Goal: Task Accomplishment & Management: Use online tool/utility

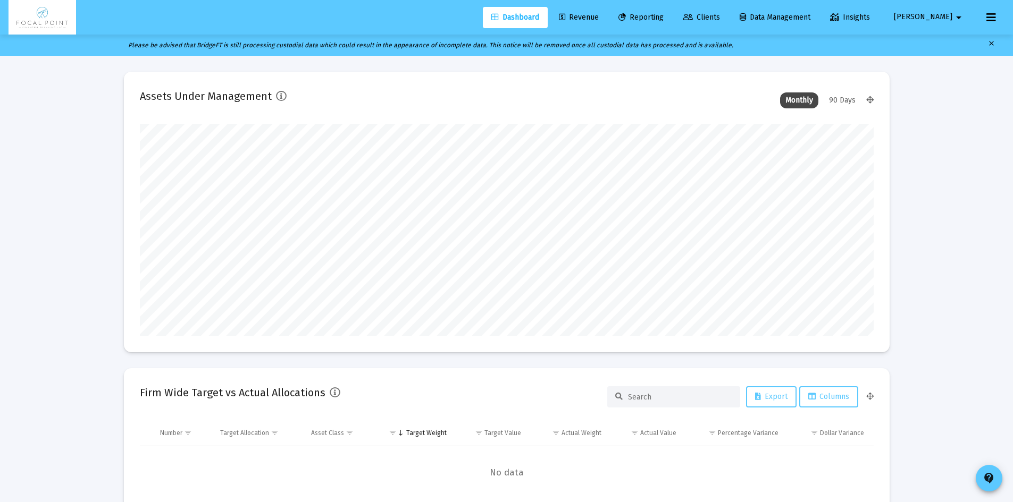
type input "[DATE]"
type input "[EMAIL_ADDRESS][DOMAIN_NAME]"
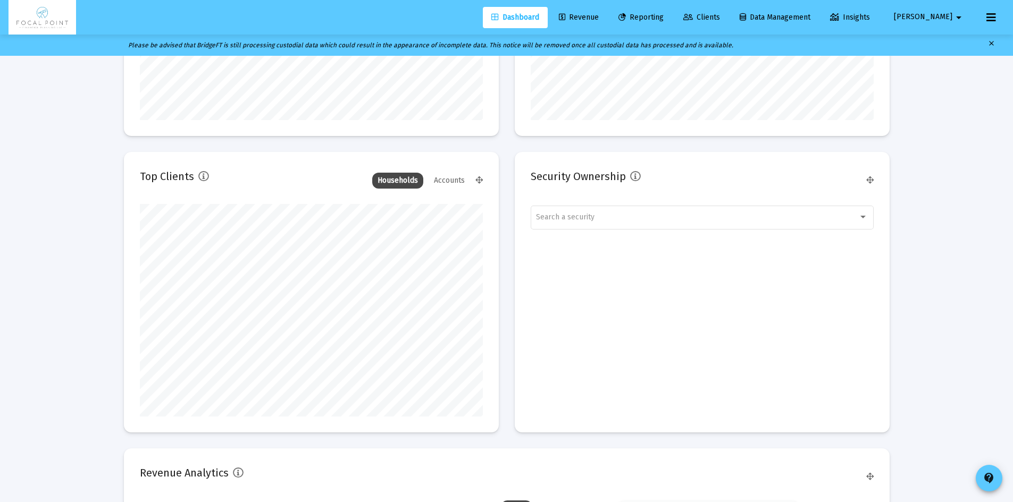
scroll to position [1184, 0]
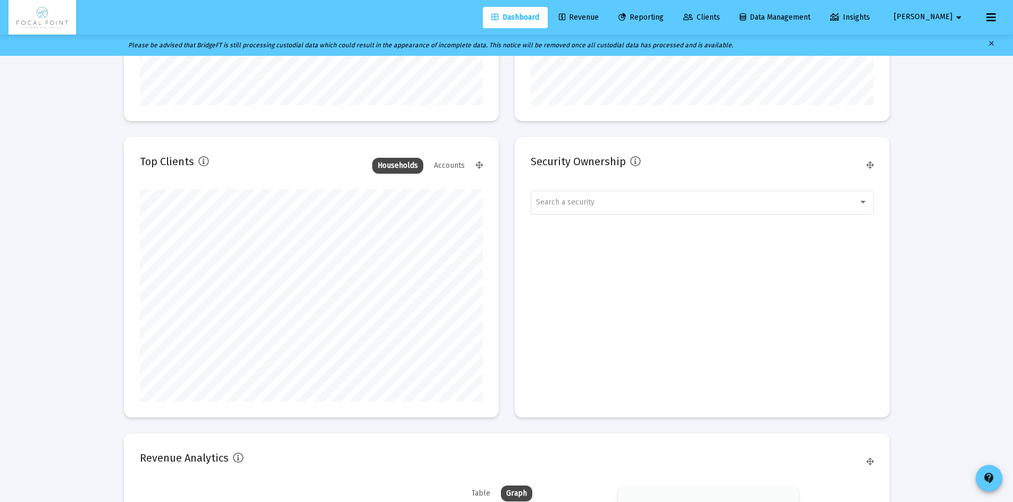
click at [595, 13] on span "Revenue" at bounding box center [579, 17] width 40 height 9
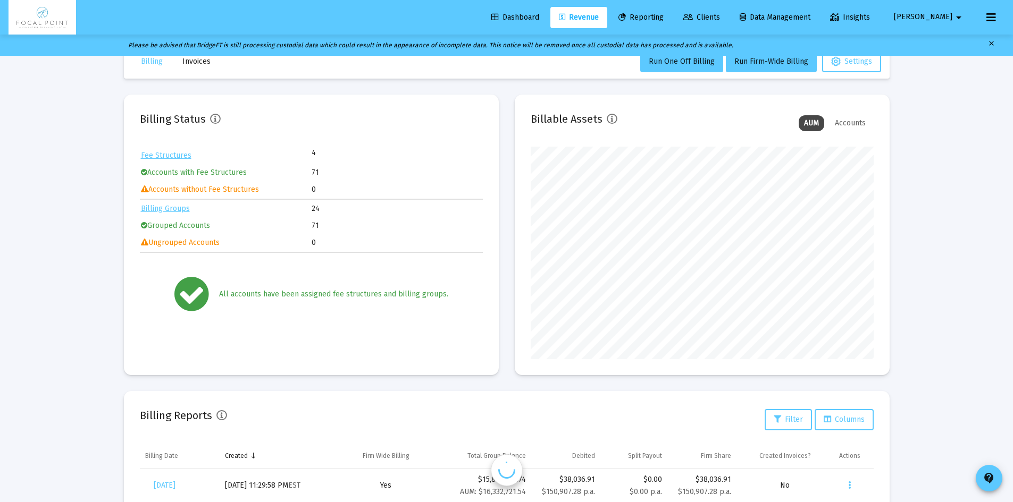
scroll to position [226, 0]
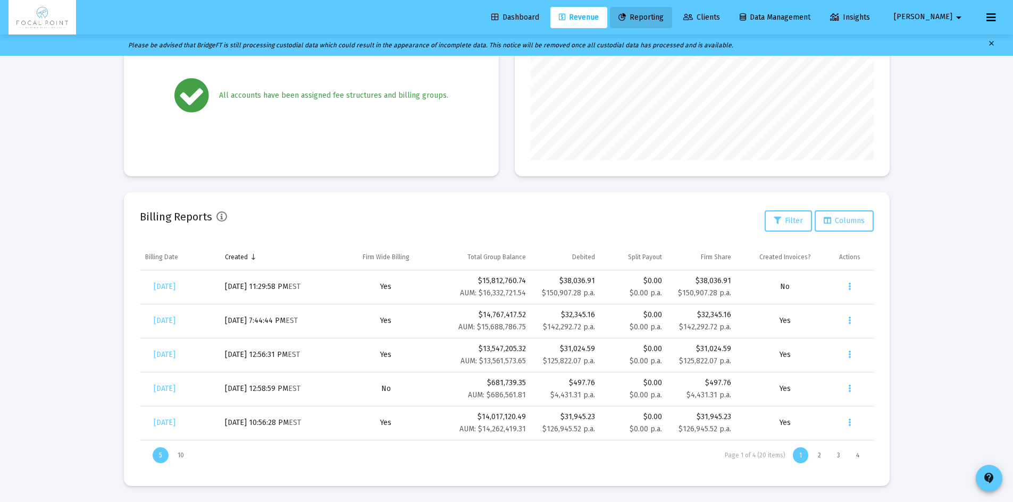
click at [663, 13] on span "Reporting" at bounding box center [640, 17] width 45 height 9
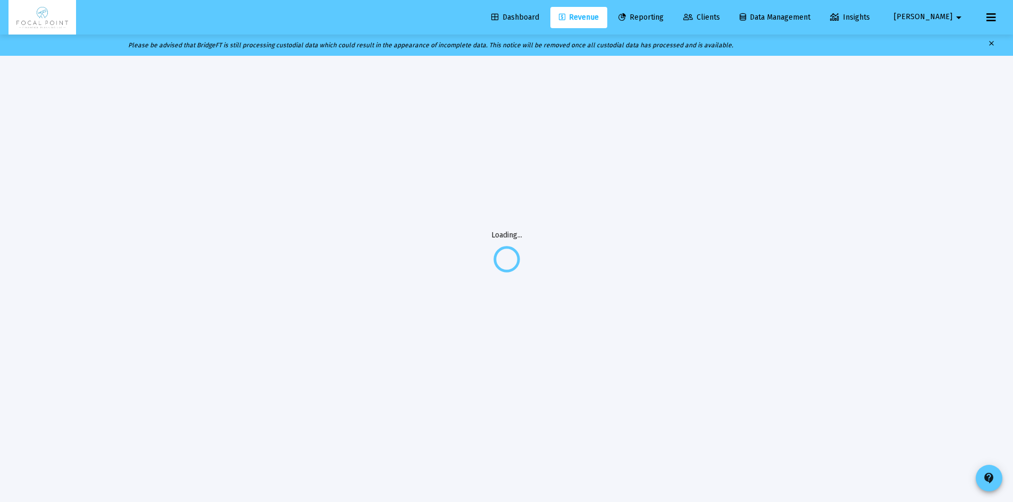
scroll to position [21, 0]
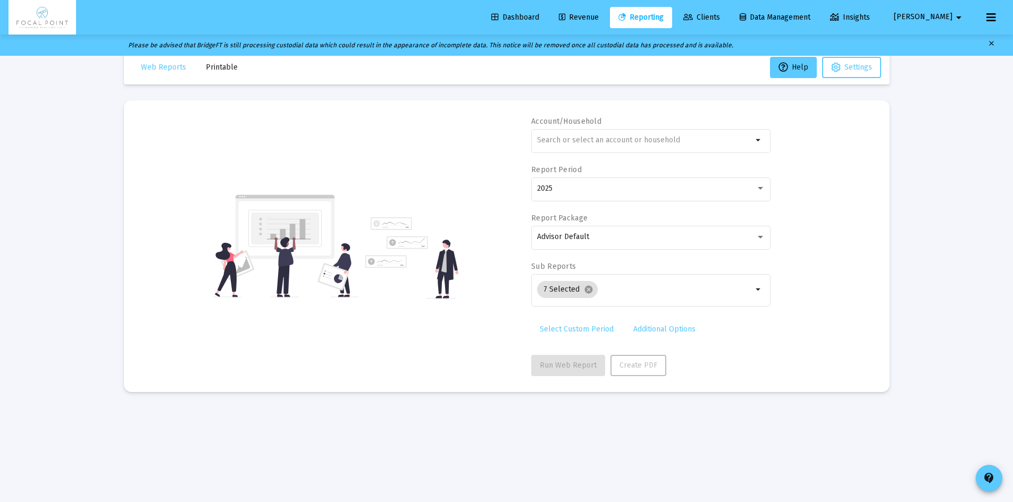
click at [607, 11] on link "Revenue" at bounding box center [578, 17] width 57 height 21
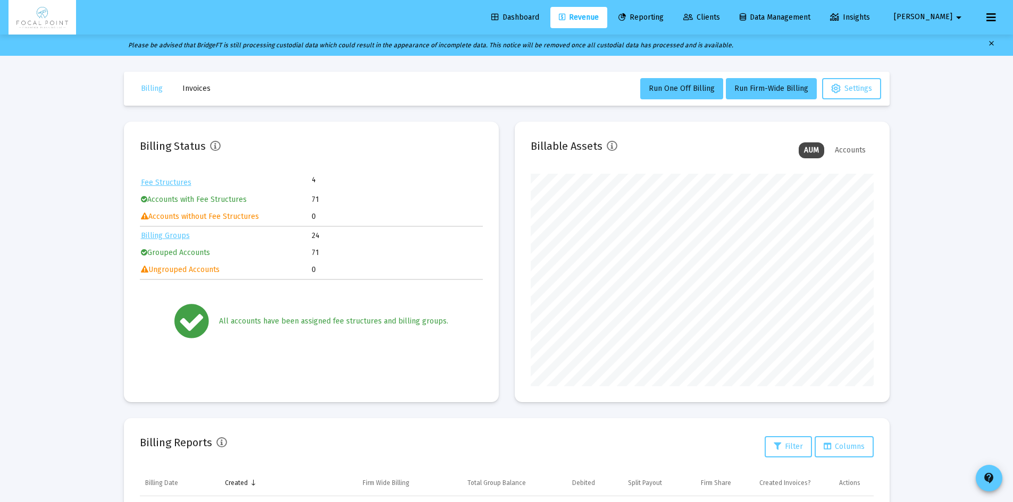
click at [539, 15] on span "Dashboard" at bounding box center [515, 17] width 48 height 9
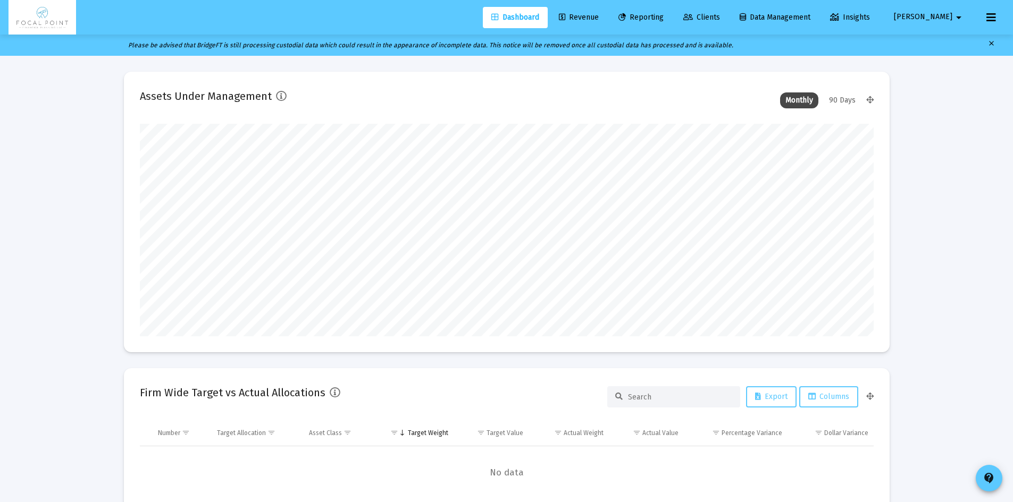
scroll to position [213, 395]
click at [829, 96] on div "90 Days" at bounding box center [841, 100] width 37 height 16
click at [599, 17] on span "Revenue" at bounding box center [579, 17] width 40 height 9
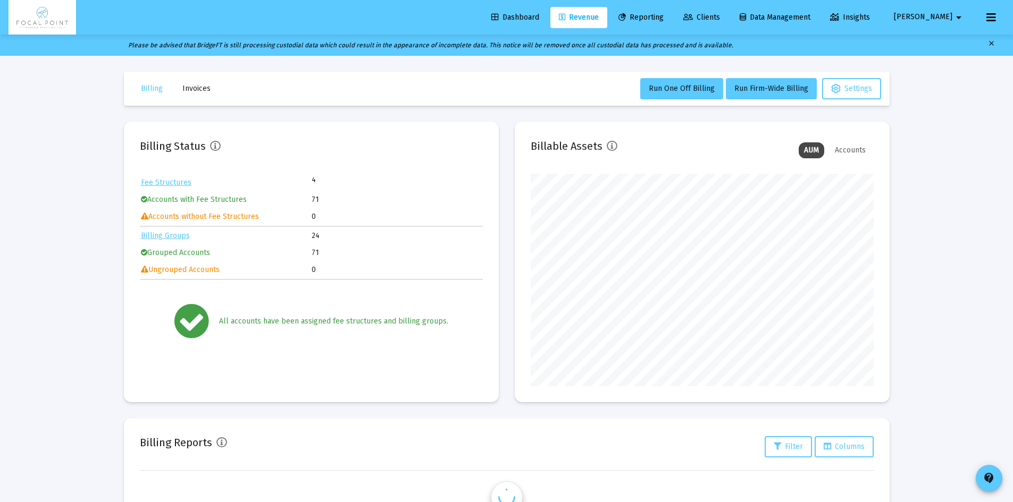
scroll to position [213, 343]
click at [788, 87] on span "Run Firm-Wide Billing" at bounding box center [771, 88] width 74 height 9
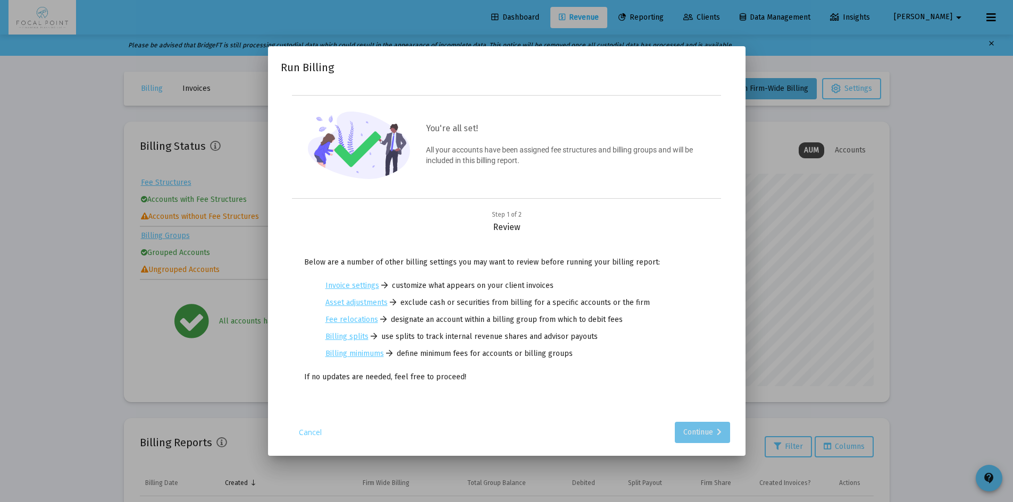
click at [697, 424] on div "Continue" at bounding box center [702, 432] width 38 height 21
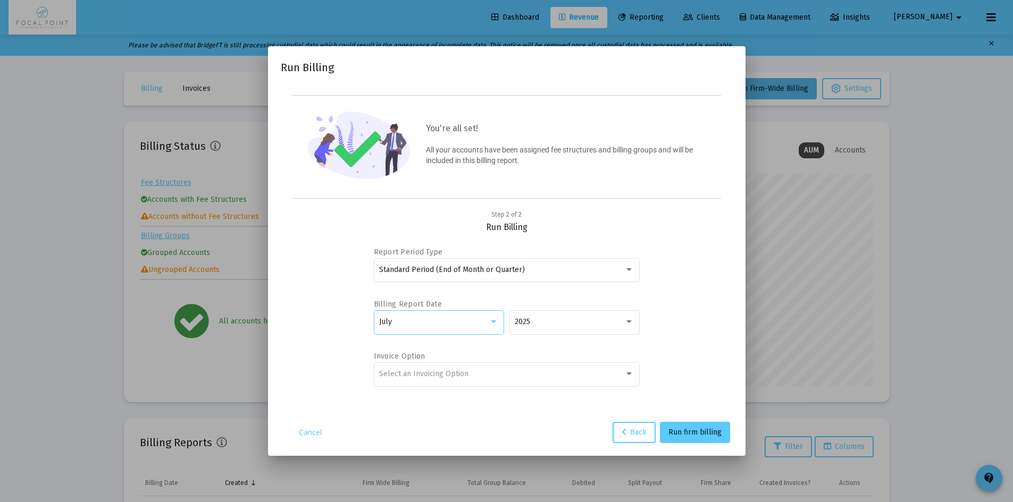
click at [474, 320] on div "July" at bounding box center [433, 322] width 109 height 9
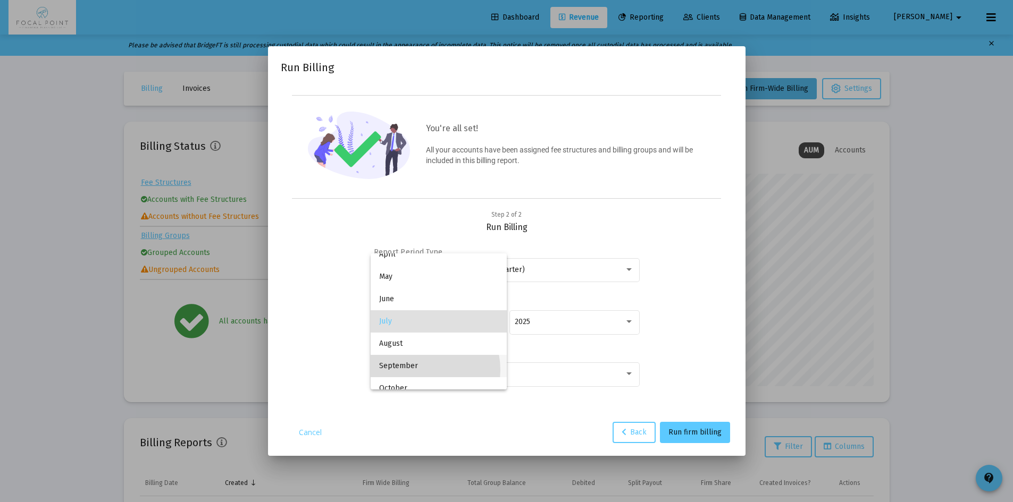
click at [423, 370] on span "September" at bounding box center [438, 366] width 119 height 22
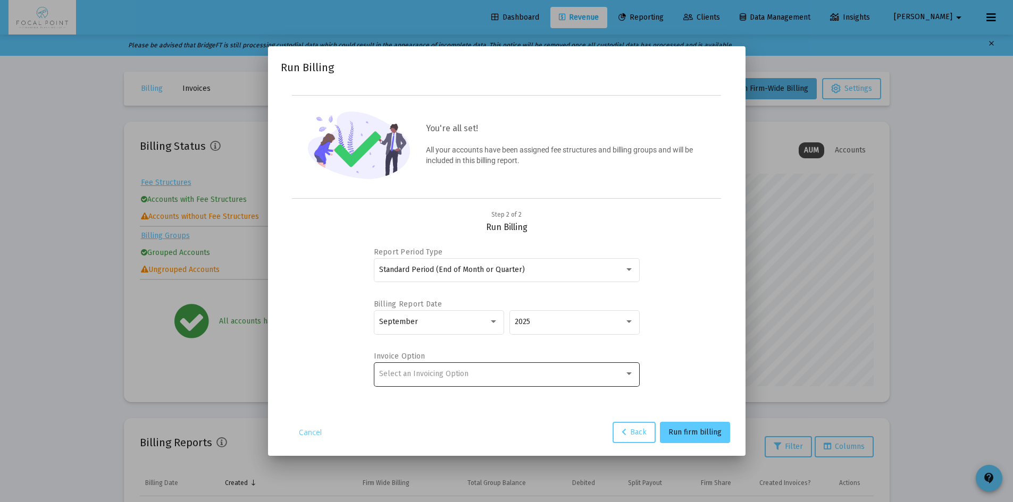
click at [481, 364] on div "Select an Invoicing Option" at bounding box center [506, 374] width 255 height 26
drag, startPoint x: 444, startPoint y: 365, endPoint x: 453, endPoint y: 367, distance: 8.9
click at [444, 365] on span "No Invoice" at bounding box center [506, 374] width 255 height 22
click at [714, 432] on span "Run firm billing" at bounding box center [694, 432] width 53 height 9
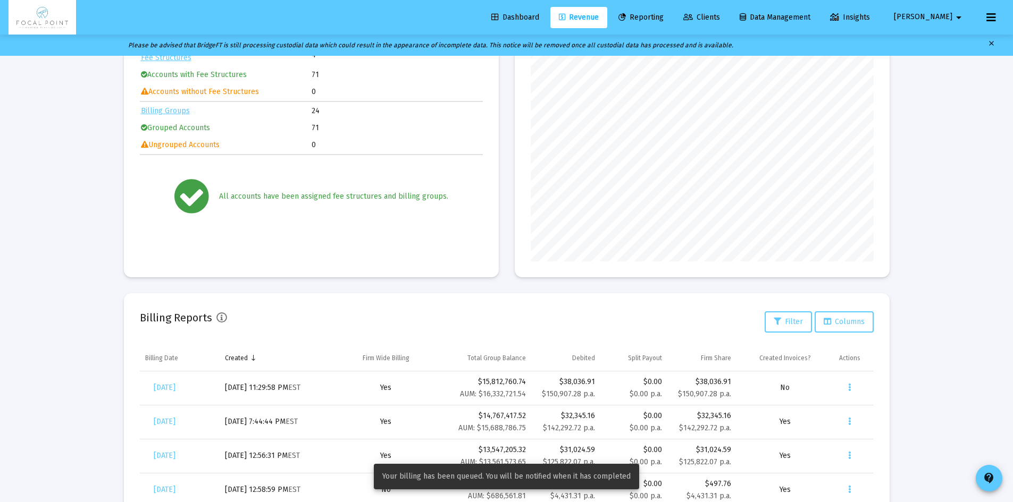
scroll to position [213, 0]
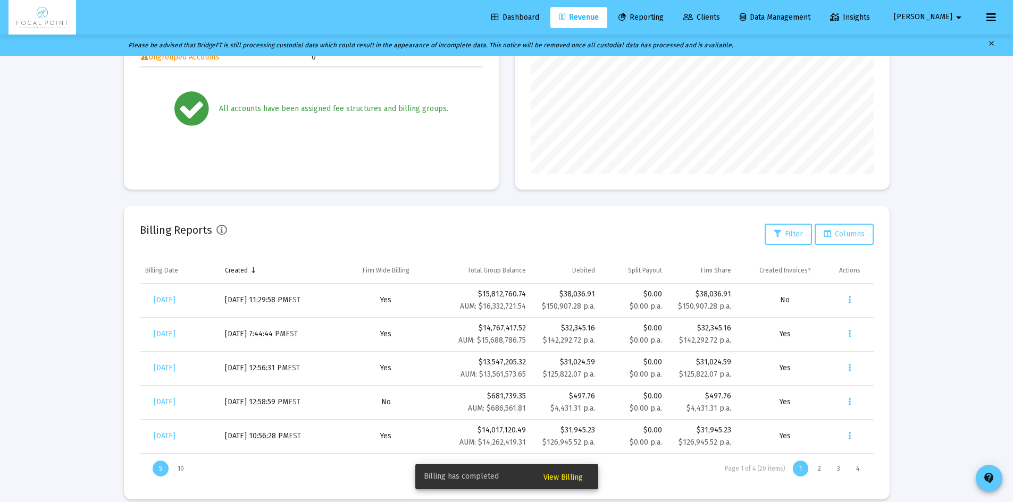
click at [565, 475] on span "View Billing" at bounding box center [562, 477] width 39 height 9
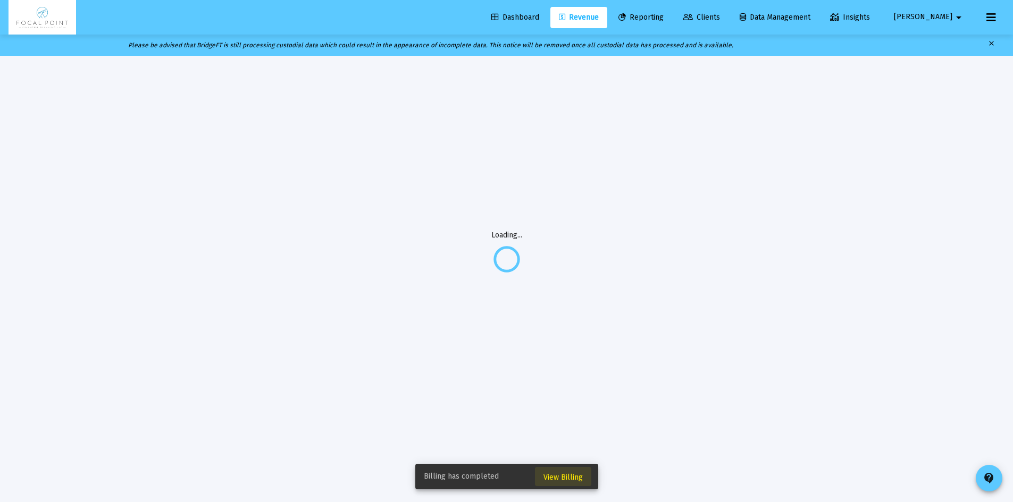
scroll to position [56, 0]
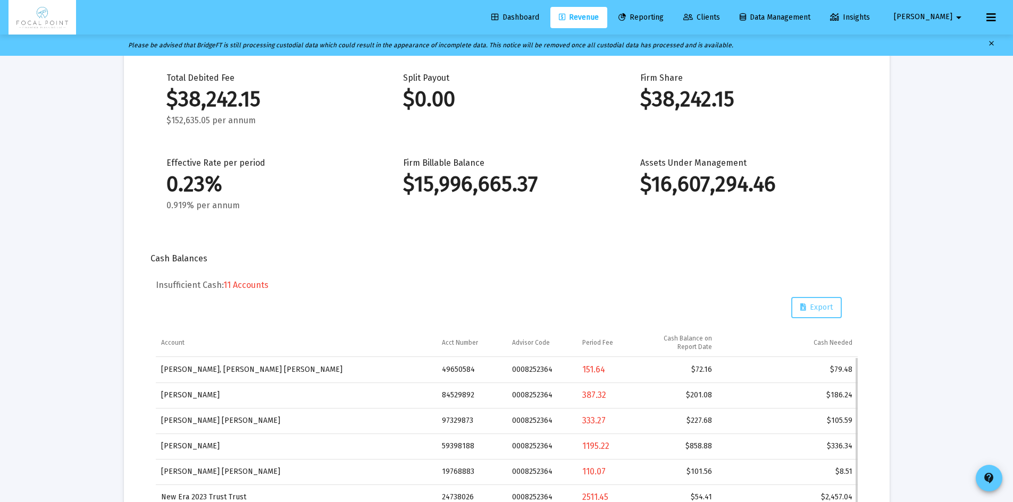
scroll to position [56, 0]
